Goal: Use online tool/utility

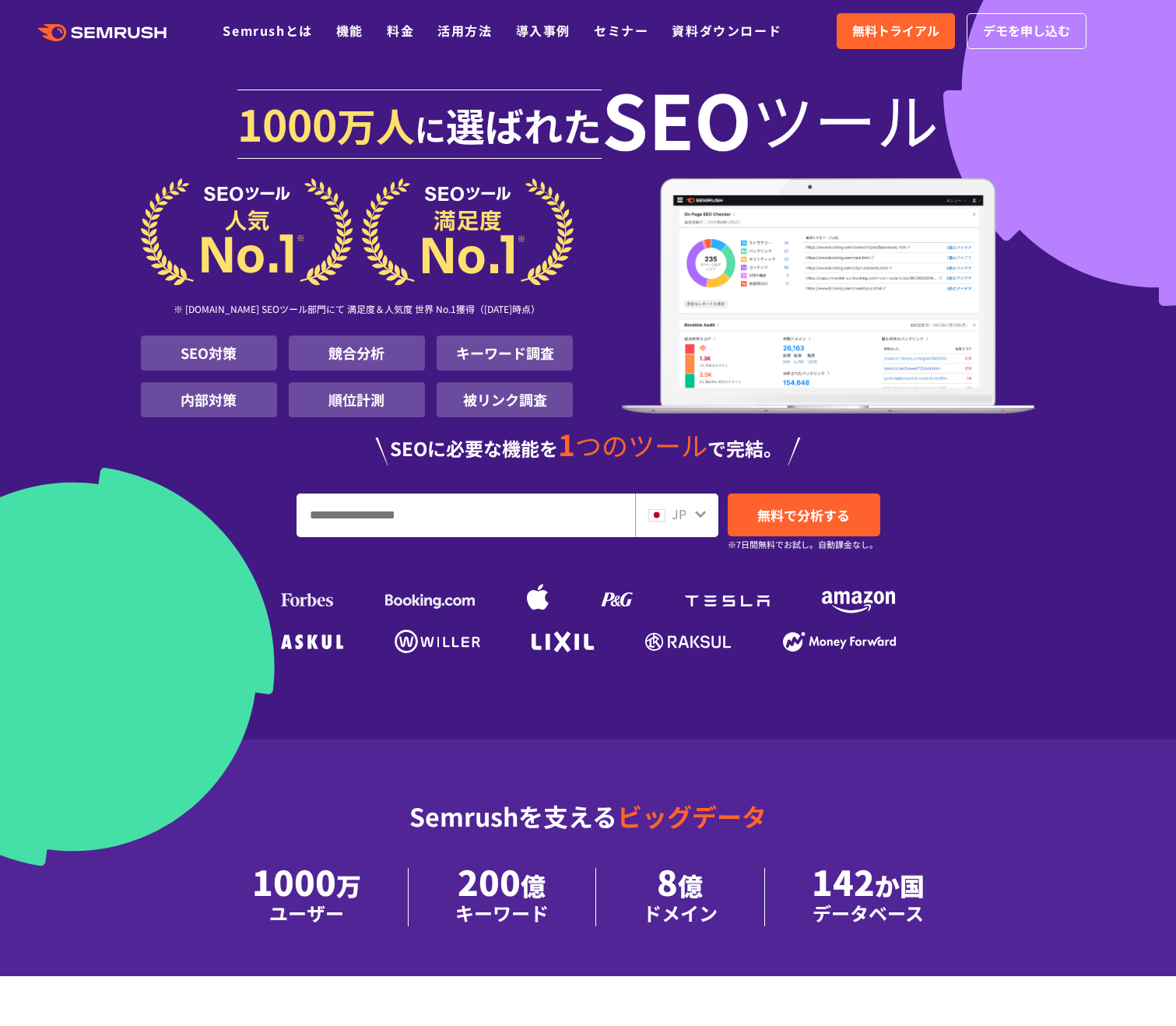
click at [401, 537] on input "URL、キーワードを入力してください" at bounding box center [465, 515] width 337 height 42
paste input "**********"
type input "**********"
click at [768, 525] on span "無料で分析する" at bounding box center [804, 515] width 93 height 19
